Goal: Task Accomplishment & Management: Manage account settings

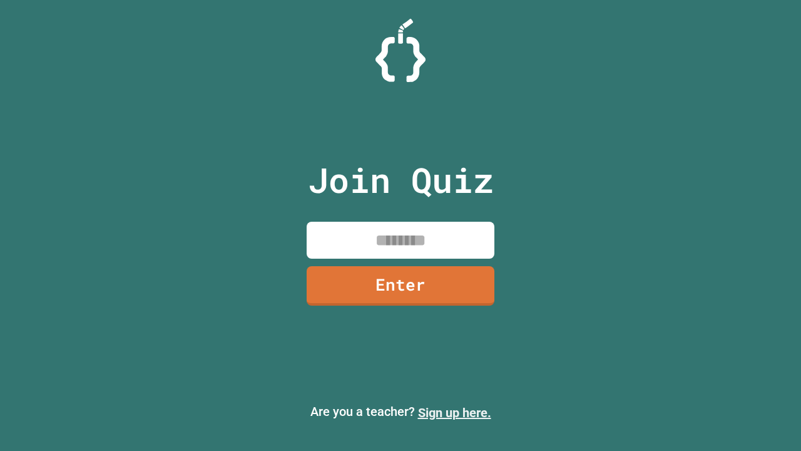
click at [455, 413] on link "Sign up here." at bounding box center [454, 412] width 73 height 15
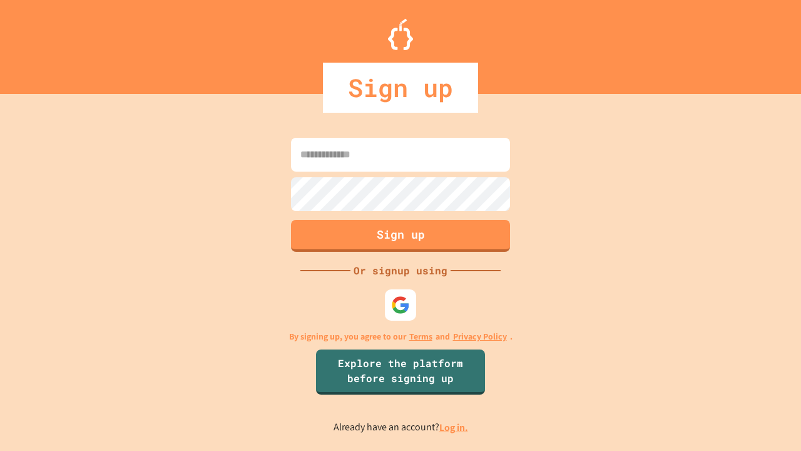
click at [455, 427] on link "Log in." at bounding box center [454, 427] width 29 height 13
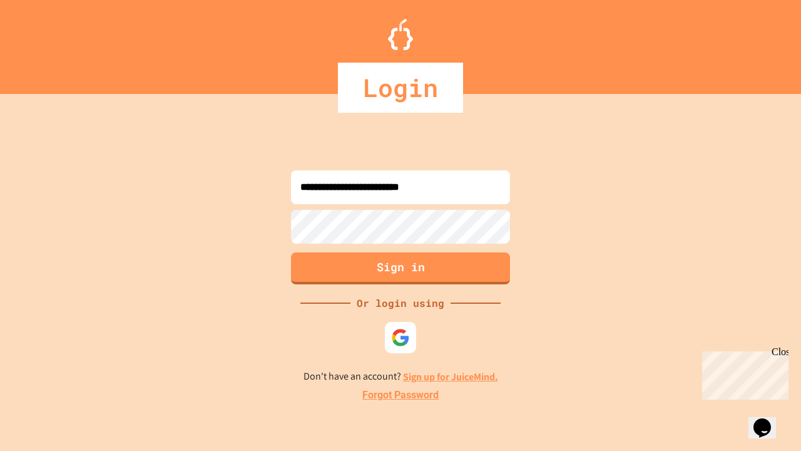
type input "**********"
